Goal: Task Accomplishment & Management: Manage account settings

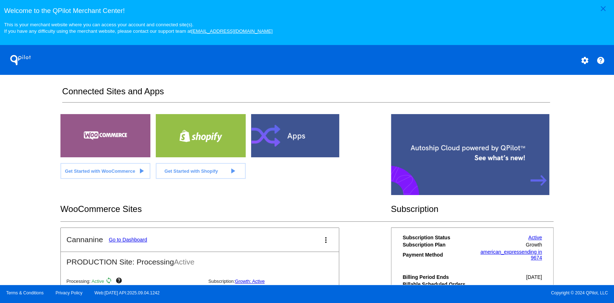
scroll to position [144, 0]
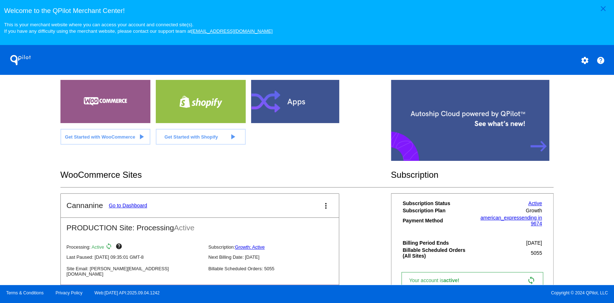
click at [135, 202] on mat-card-title "Cannanine Go to Dashboard" at bounding box center [107, 205] width 81 height 9
click at [136, 205] on link "Go to Dashboard" at bounding box center [128, 206] width 39 height 6
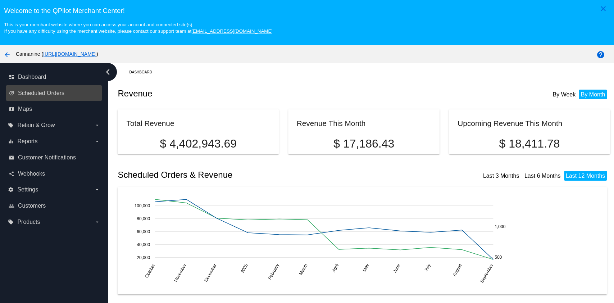
click at [59, 89] on link "update Scheduled Orders" at bounding box center [54, 93] width 91 height 12
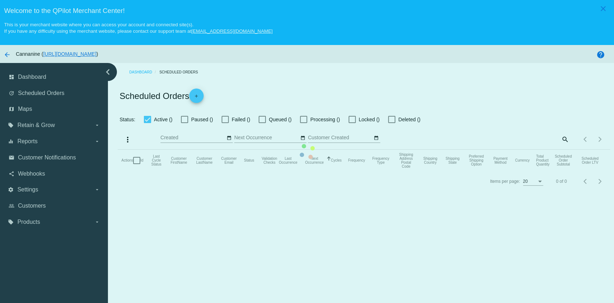
checkbox input "true"
